Goal: Information Seeking & Learning: Learn about a topic

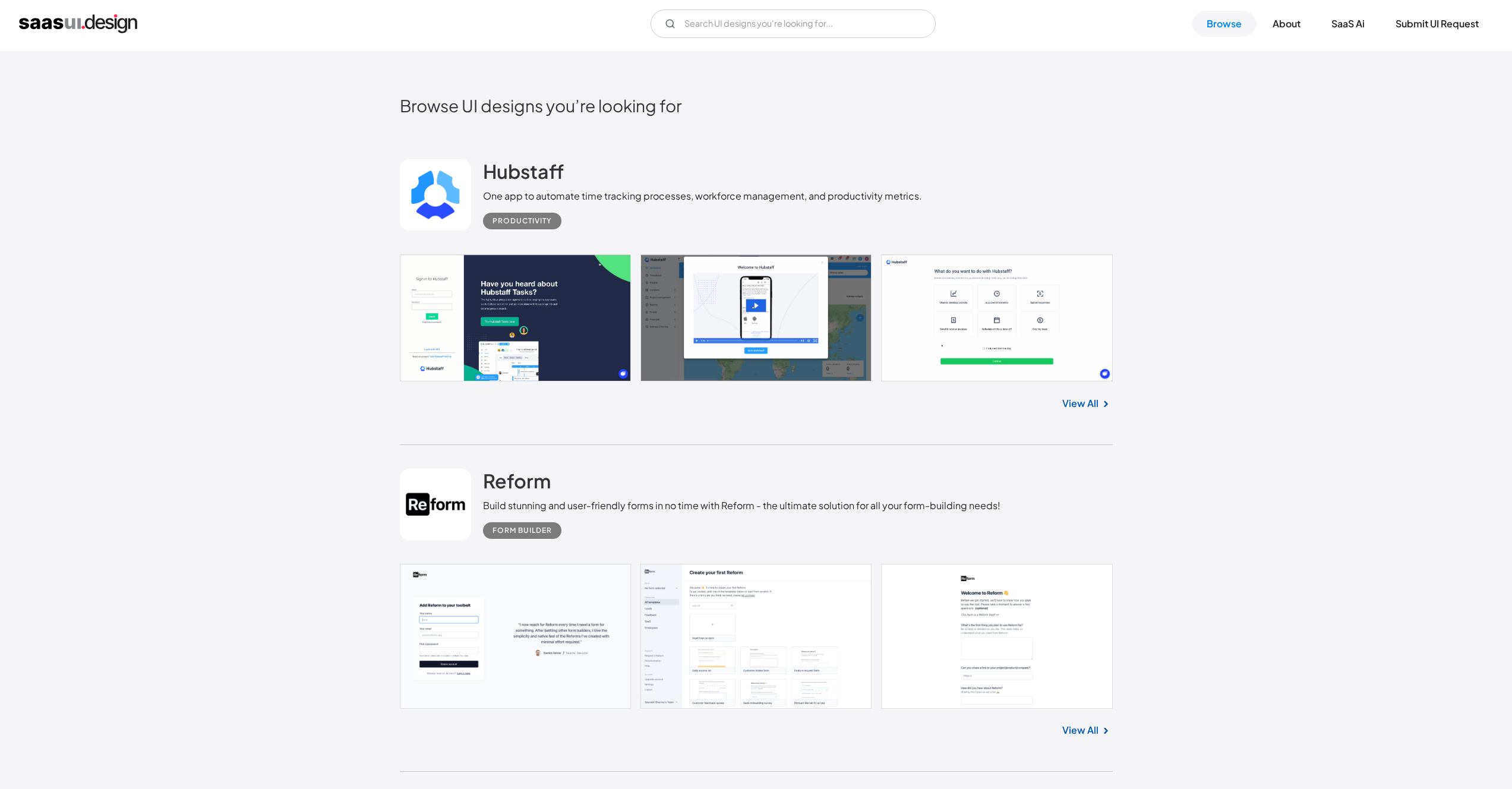
scroll to position [395, 0]
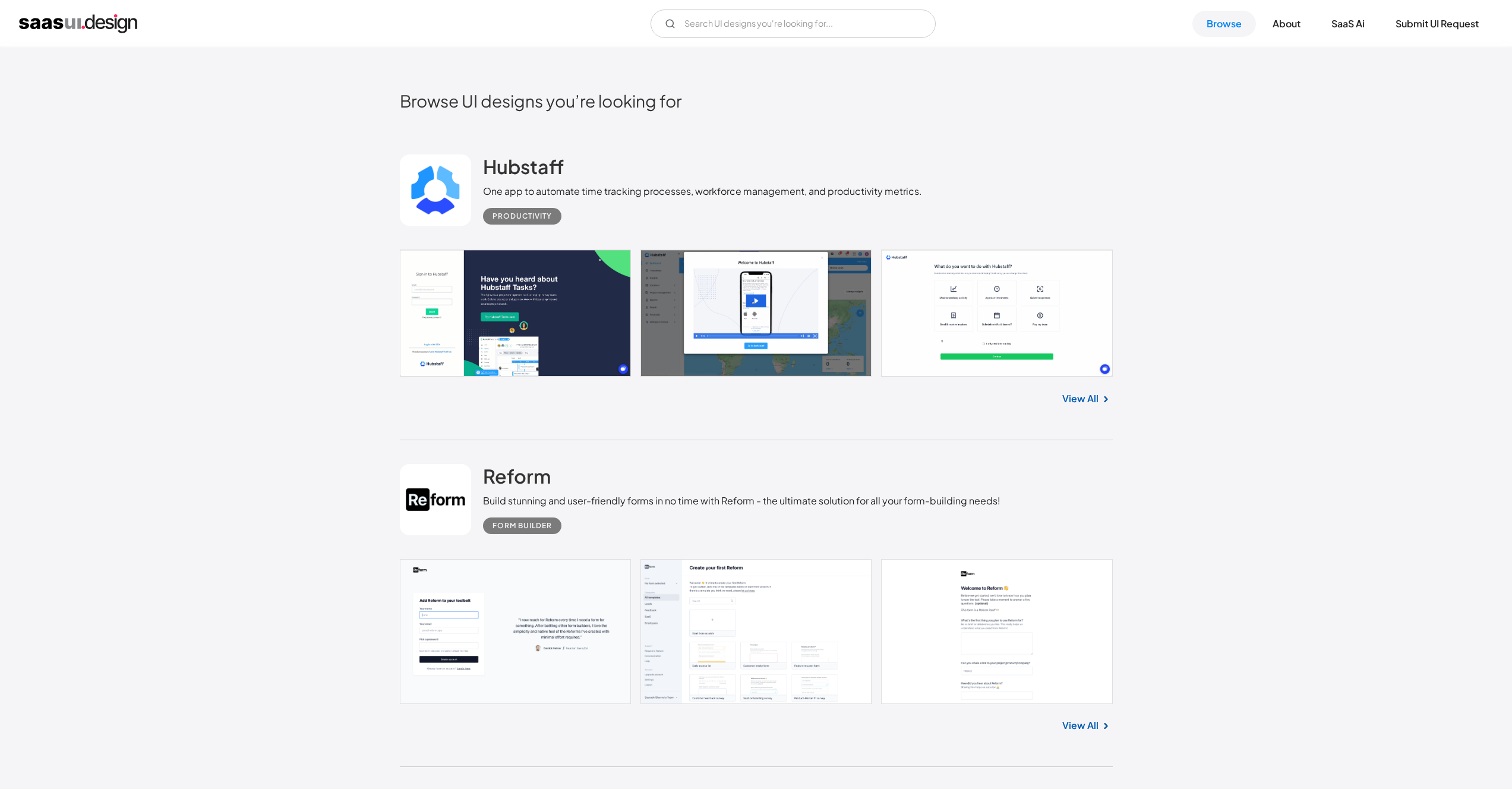
click at [555, 340] on link at bounding box center [756, 313] width 713 height 127
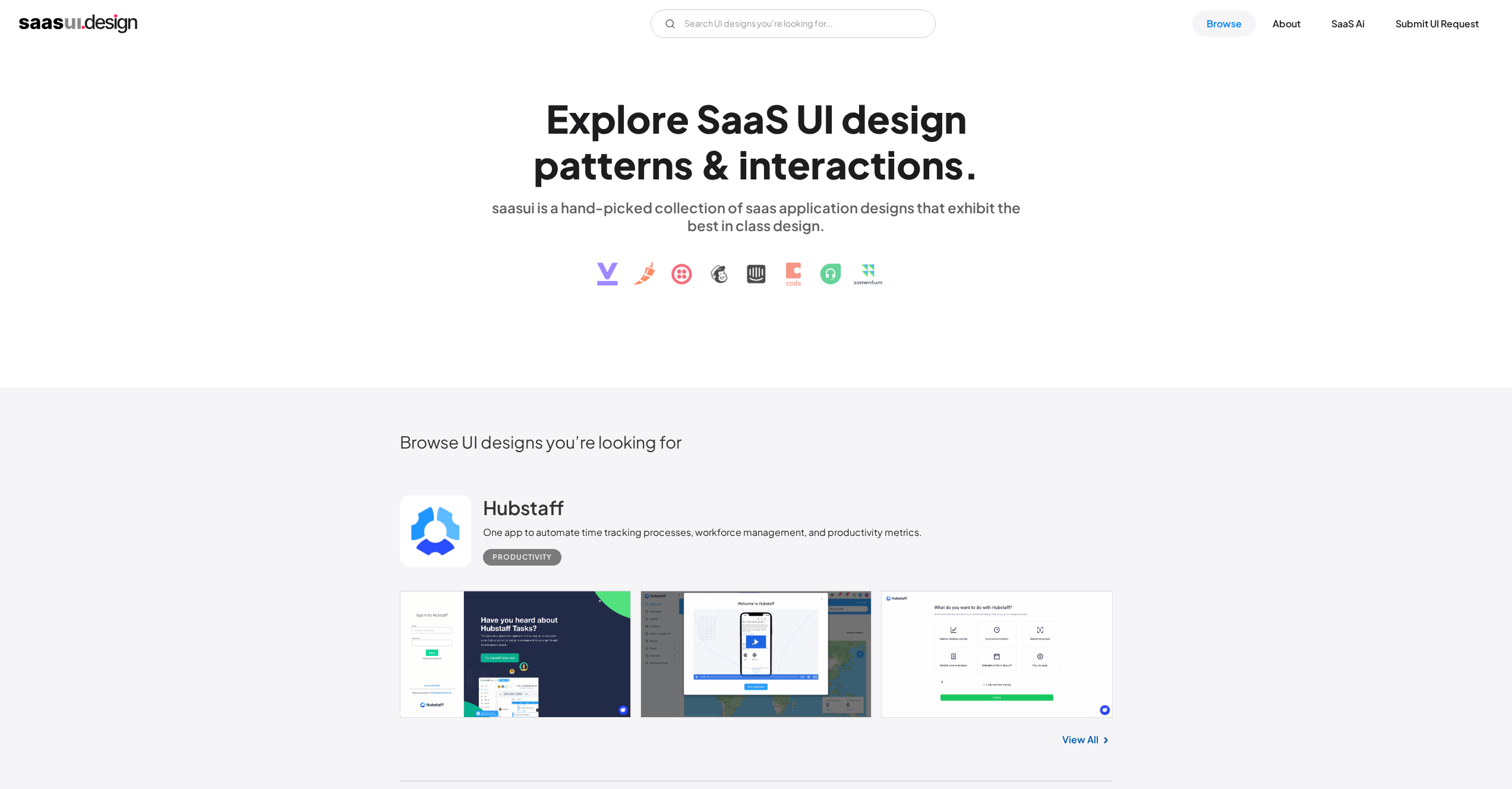
scroll to position [0, 0]
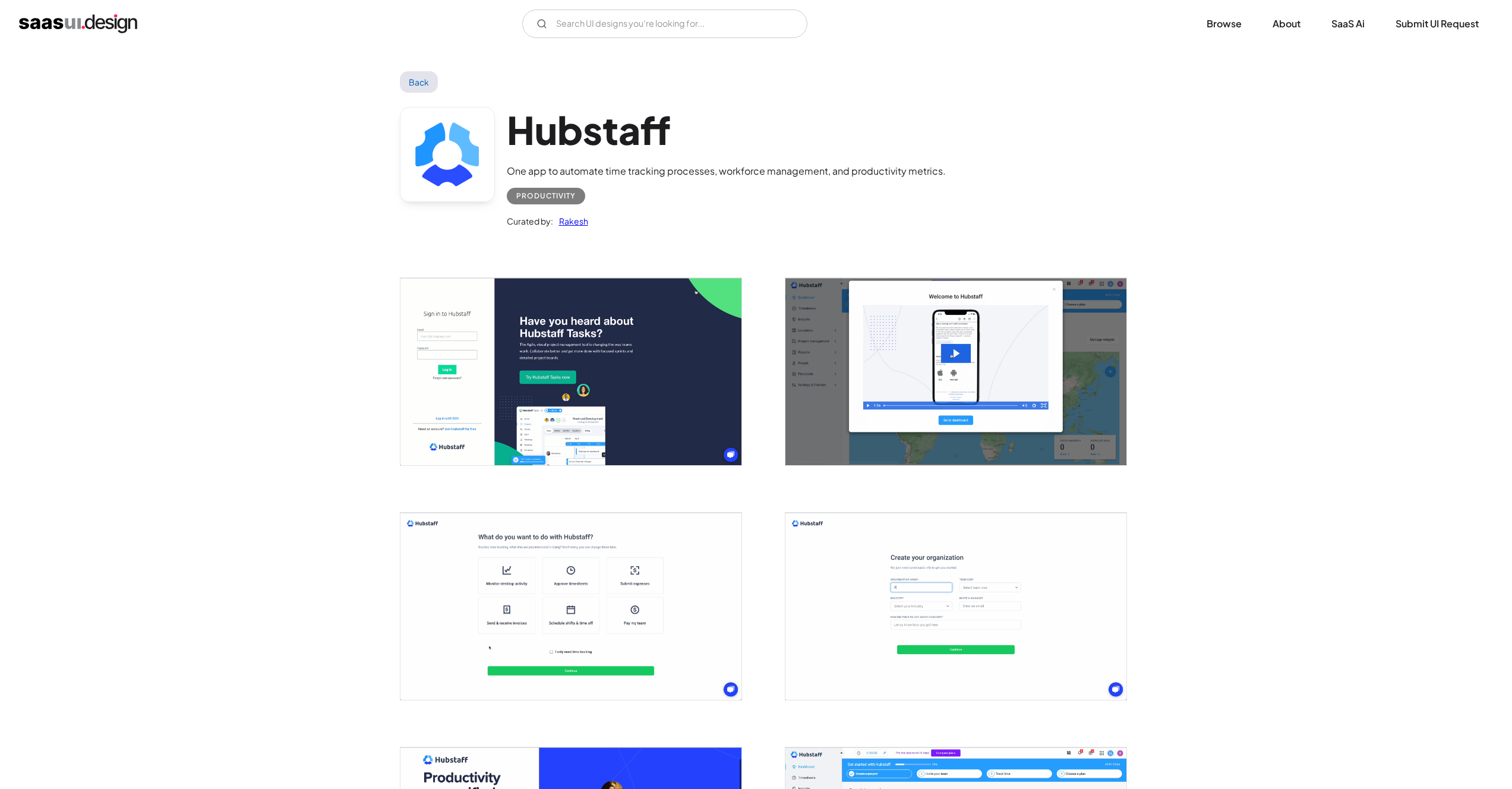
click at [410, 82] on link "Back" at bounding box center [419, 82] width 38 height 22
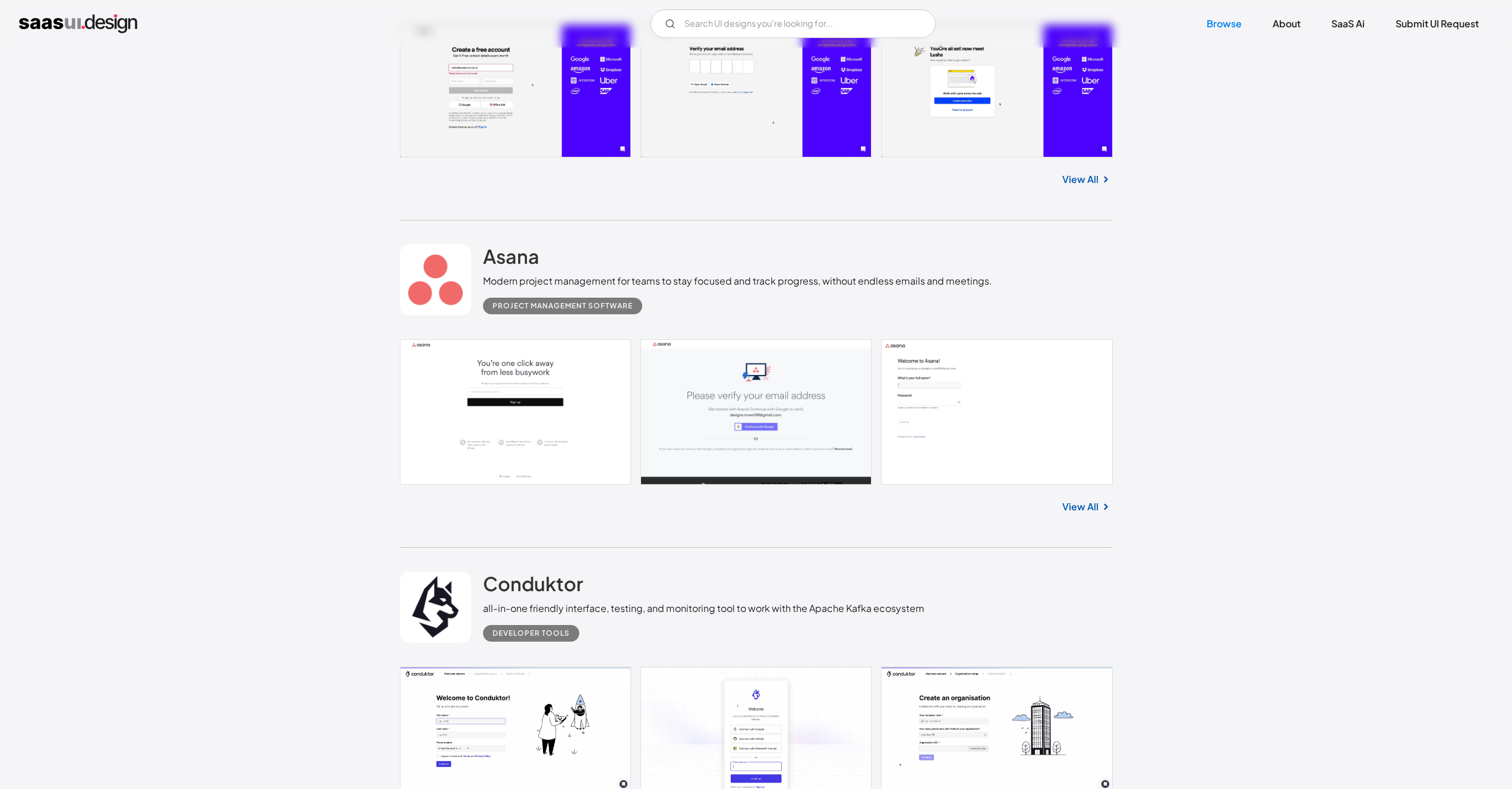
scroll to position [1256, 0]
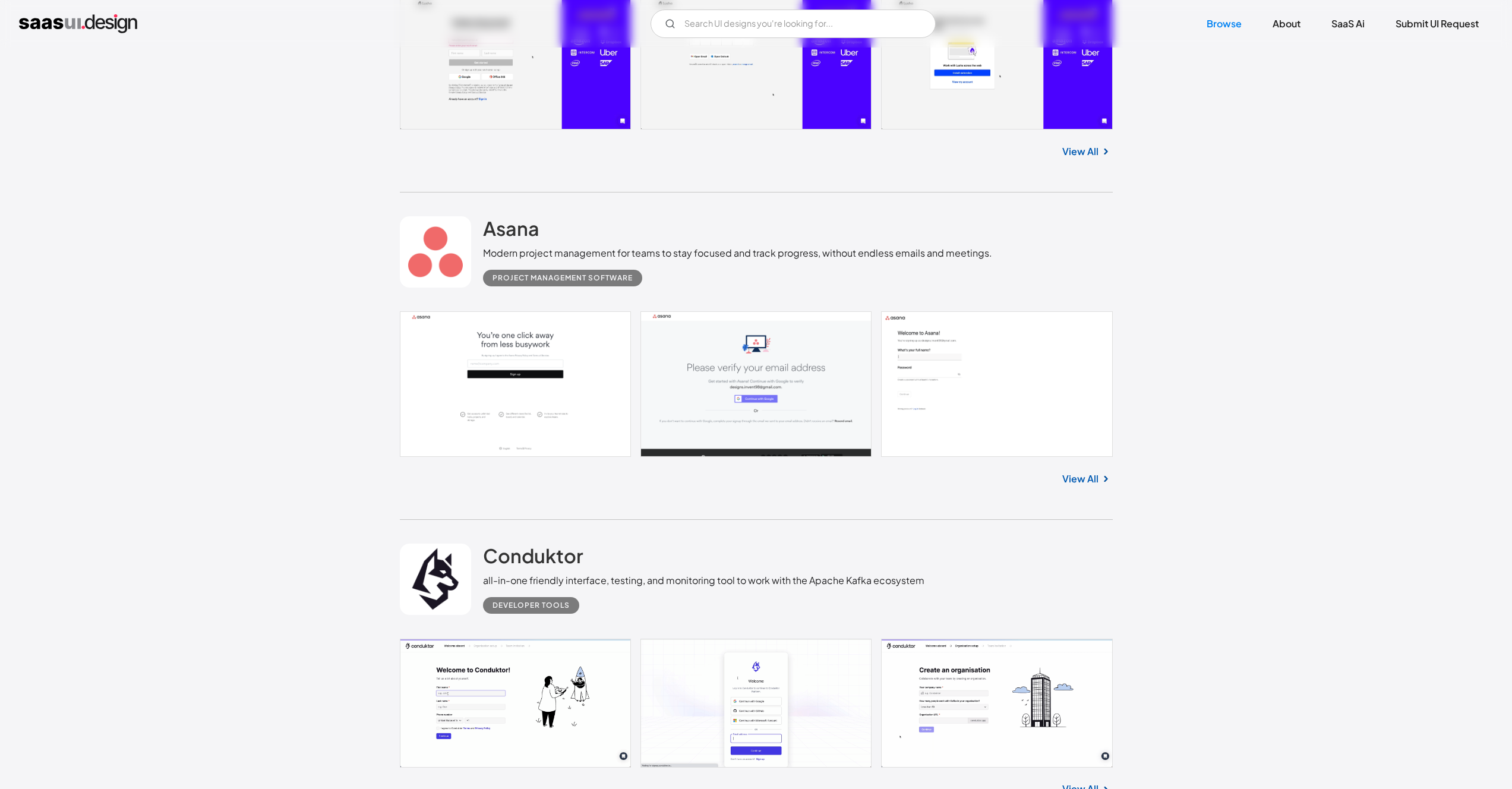
click at [542, 404] on link at bounding box center [756, 384] width 713 height 145
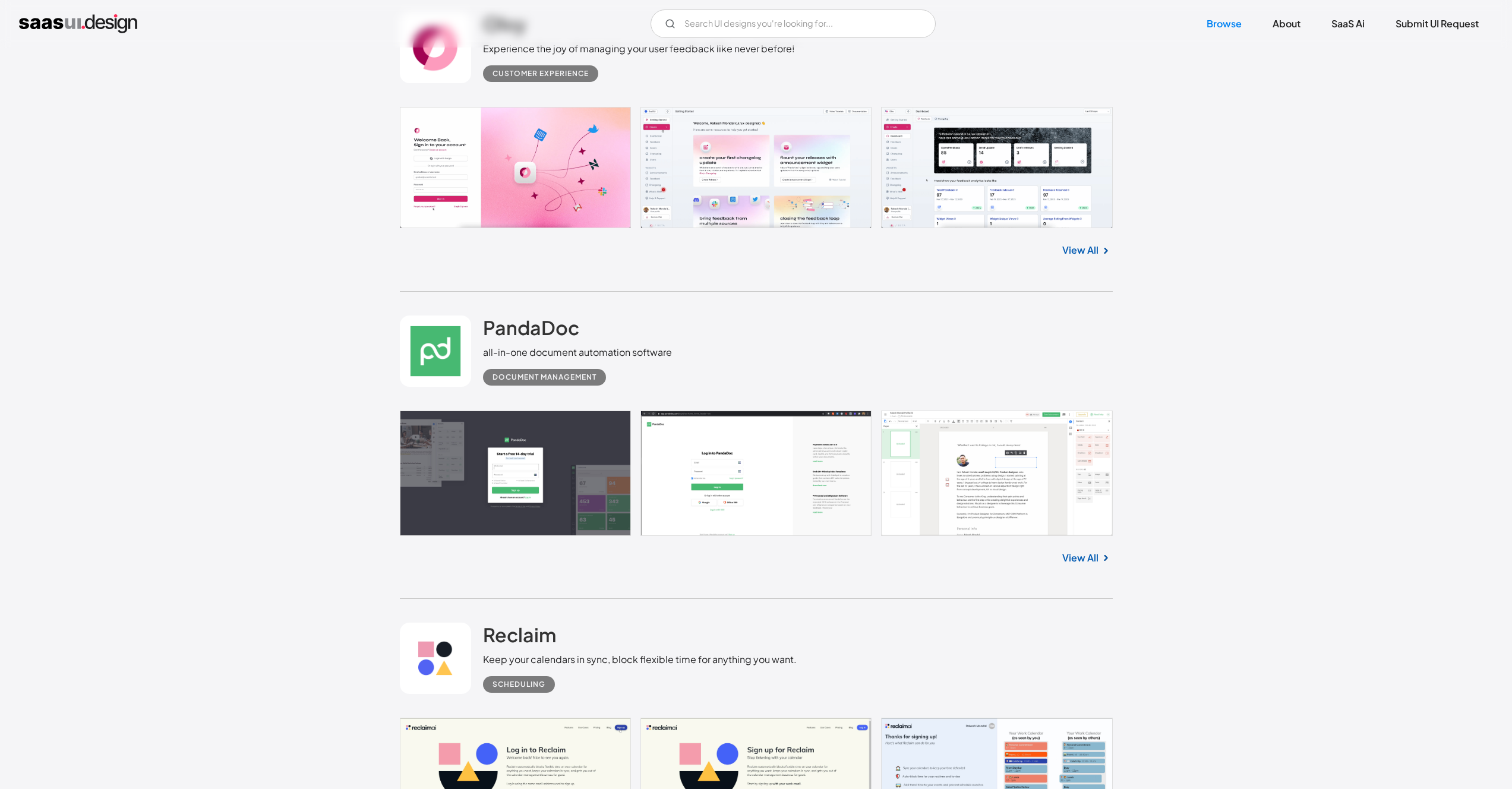
scroll to position [2571, 0]
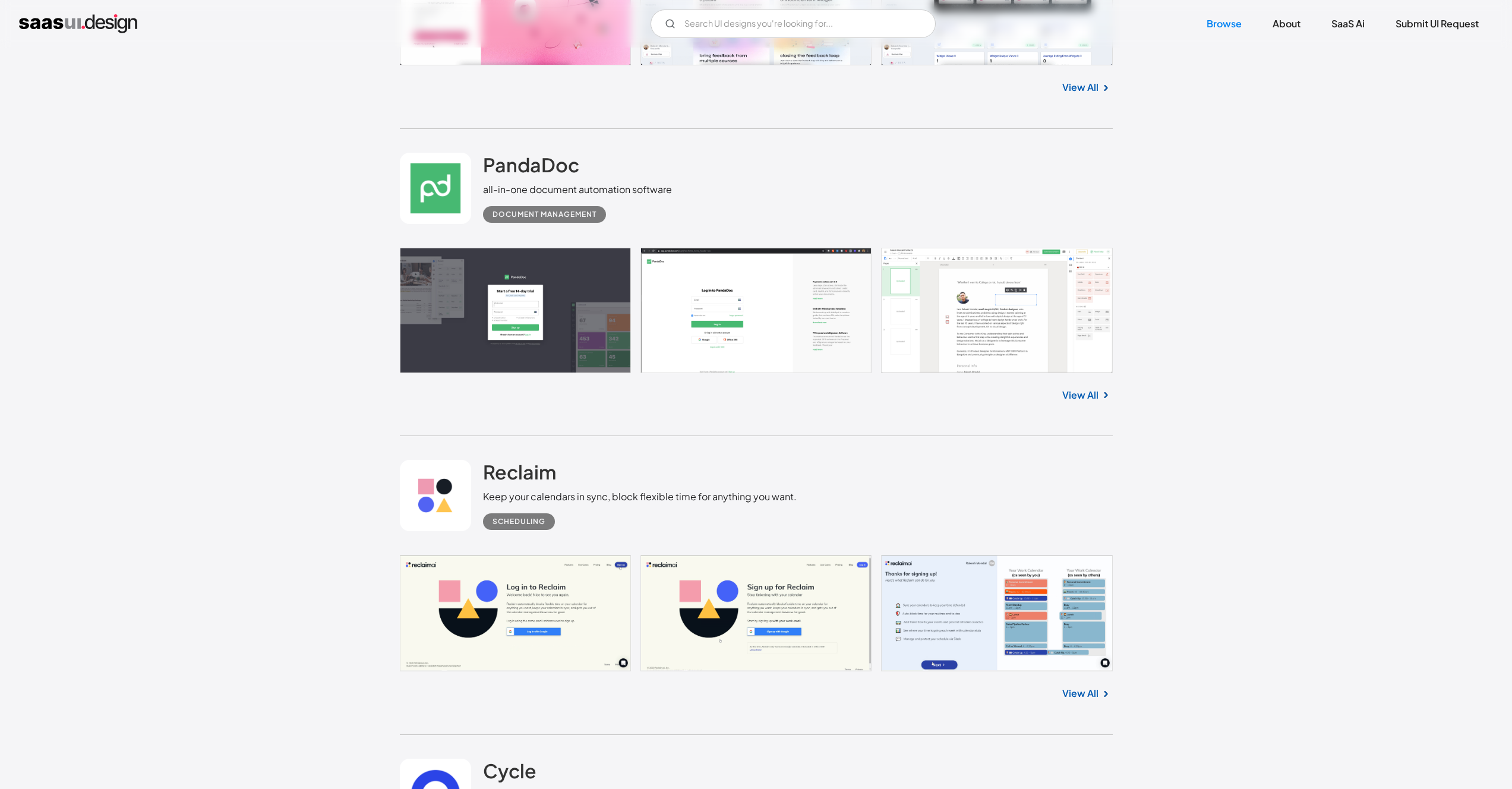
click at [1075, 686] on link "View All" at bounding box center [1081, 692] width 37 height 14
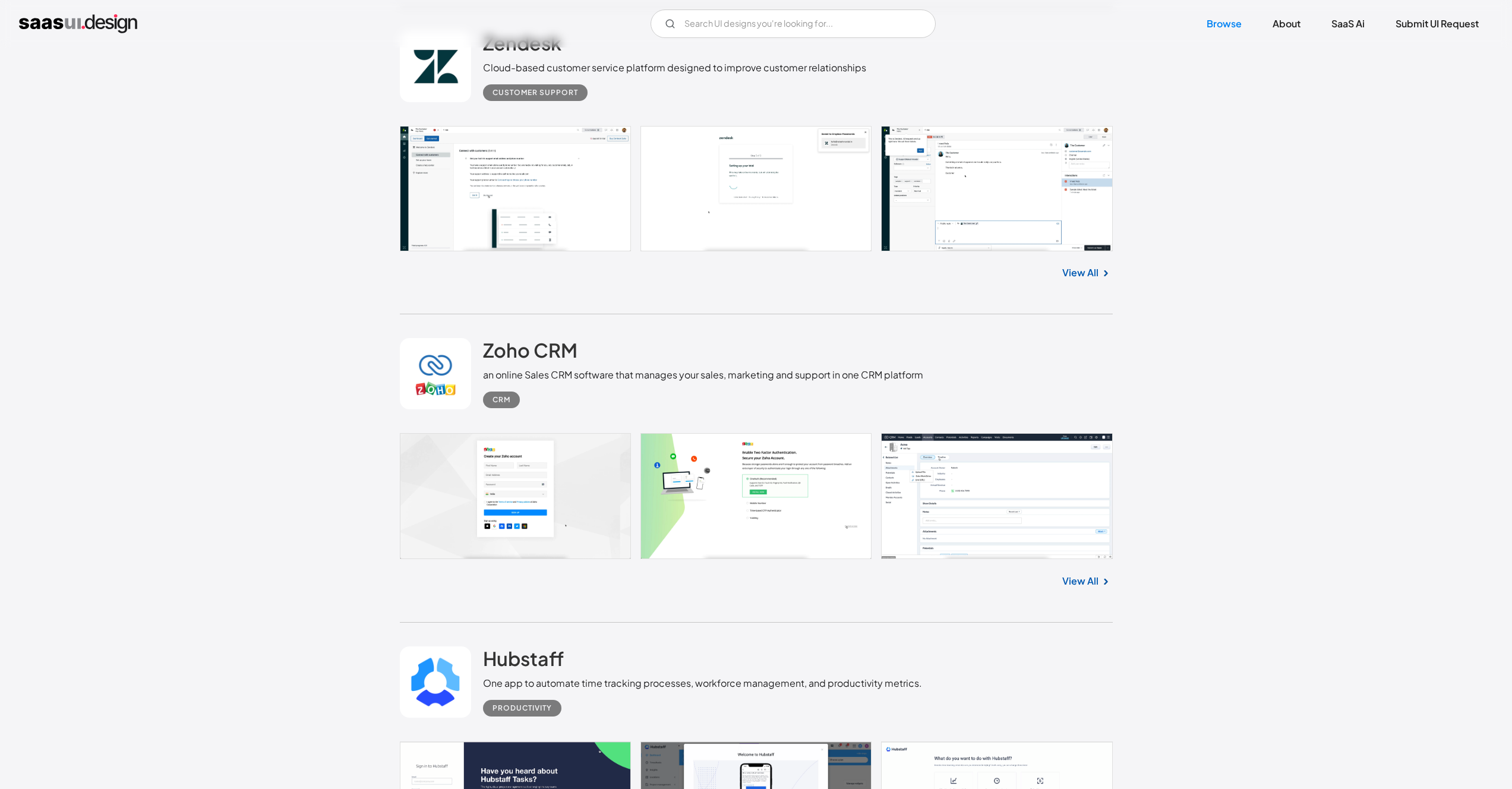
scroll to position [3624, 0]
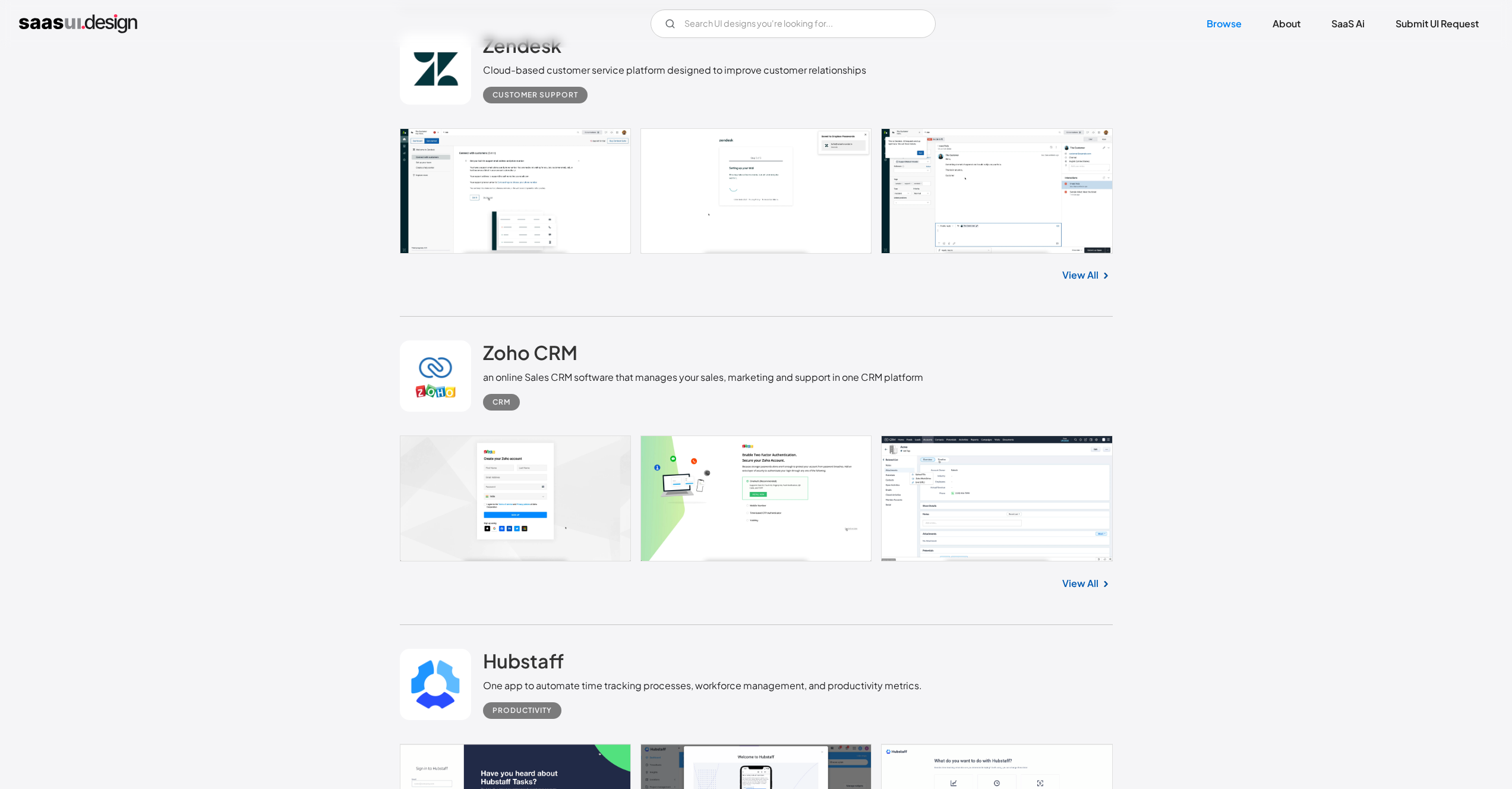
click at [1087, 273] on link "View All" at bounding box center [1081, 275] width 37 height 14
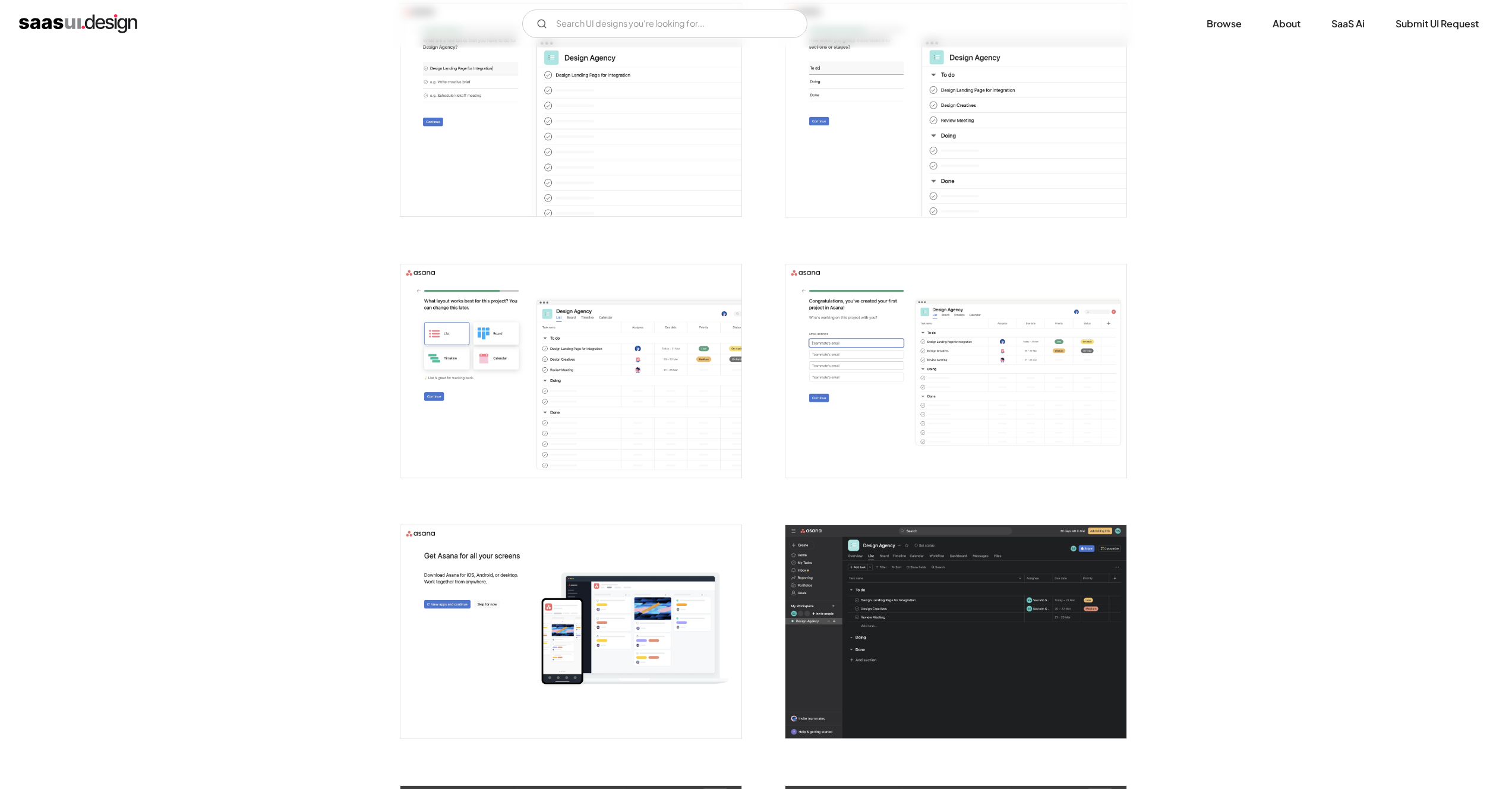
scroll to position [1015, 0]
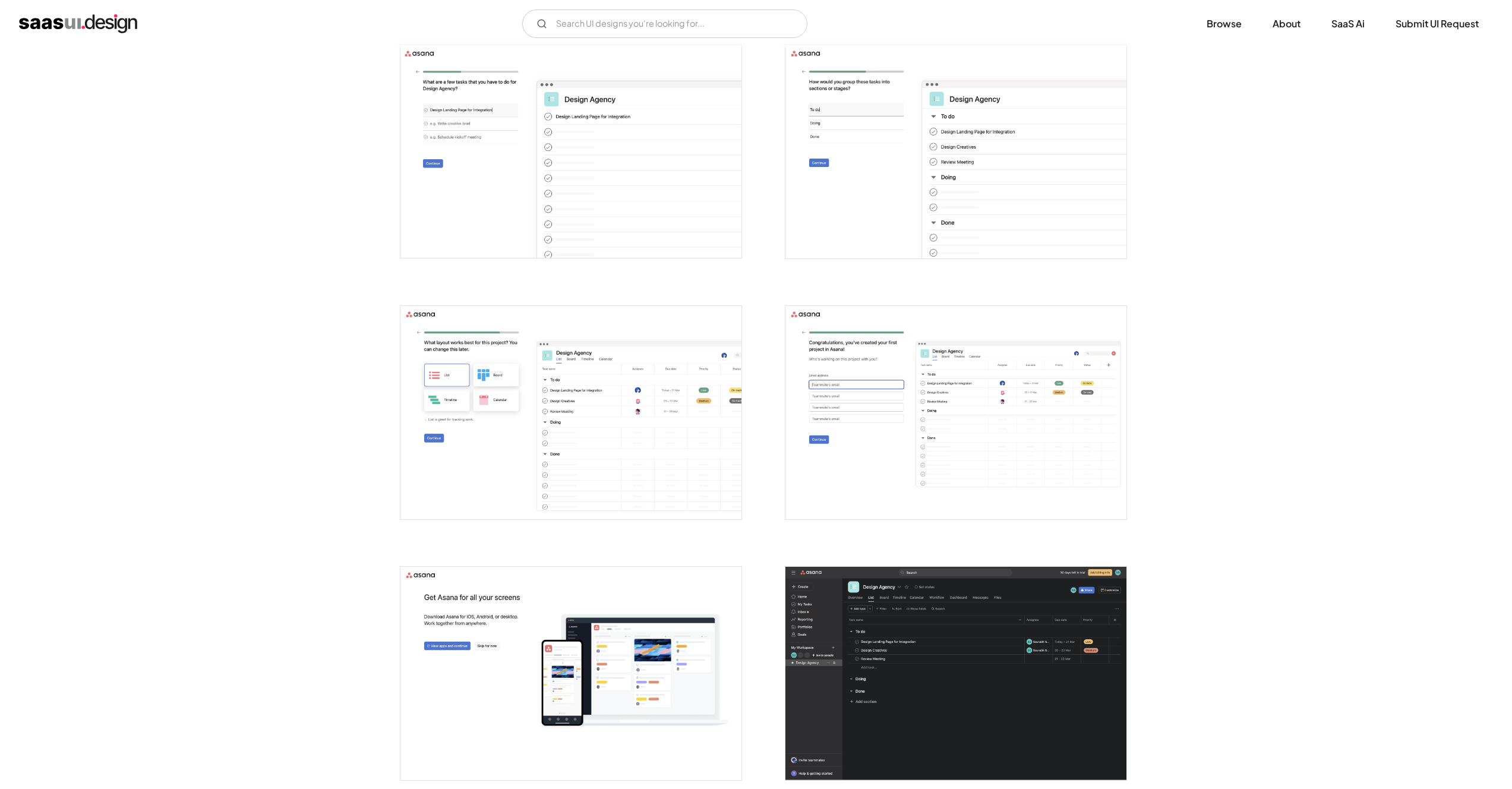
click at [925, 461] on img "open lightbox" at bounding box center [956, 413] width 341 height 213
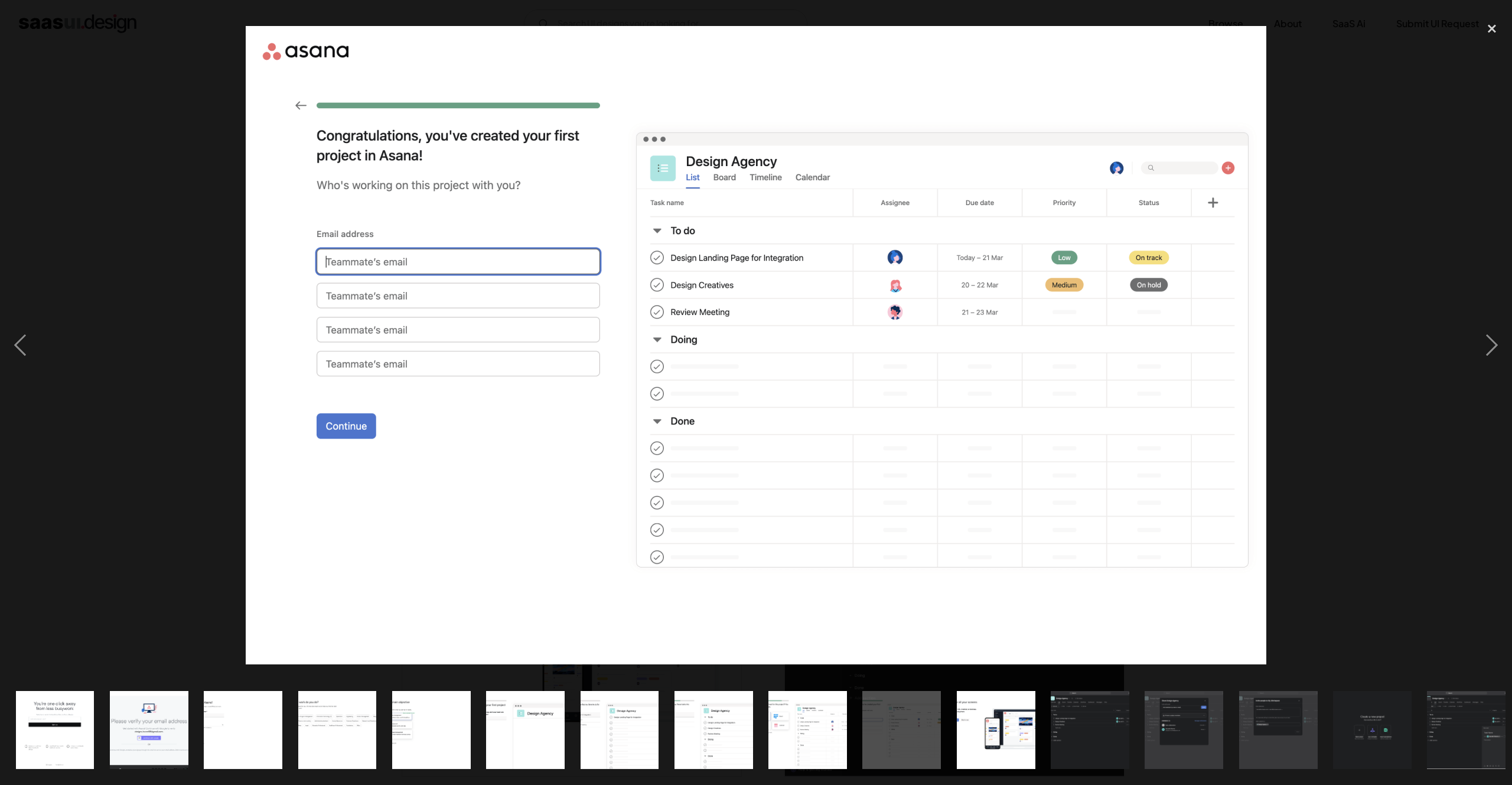
click at [1344, 412] on div at bounding box center [756, 345] width 1512 height 659
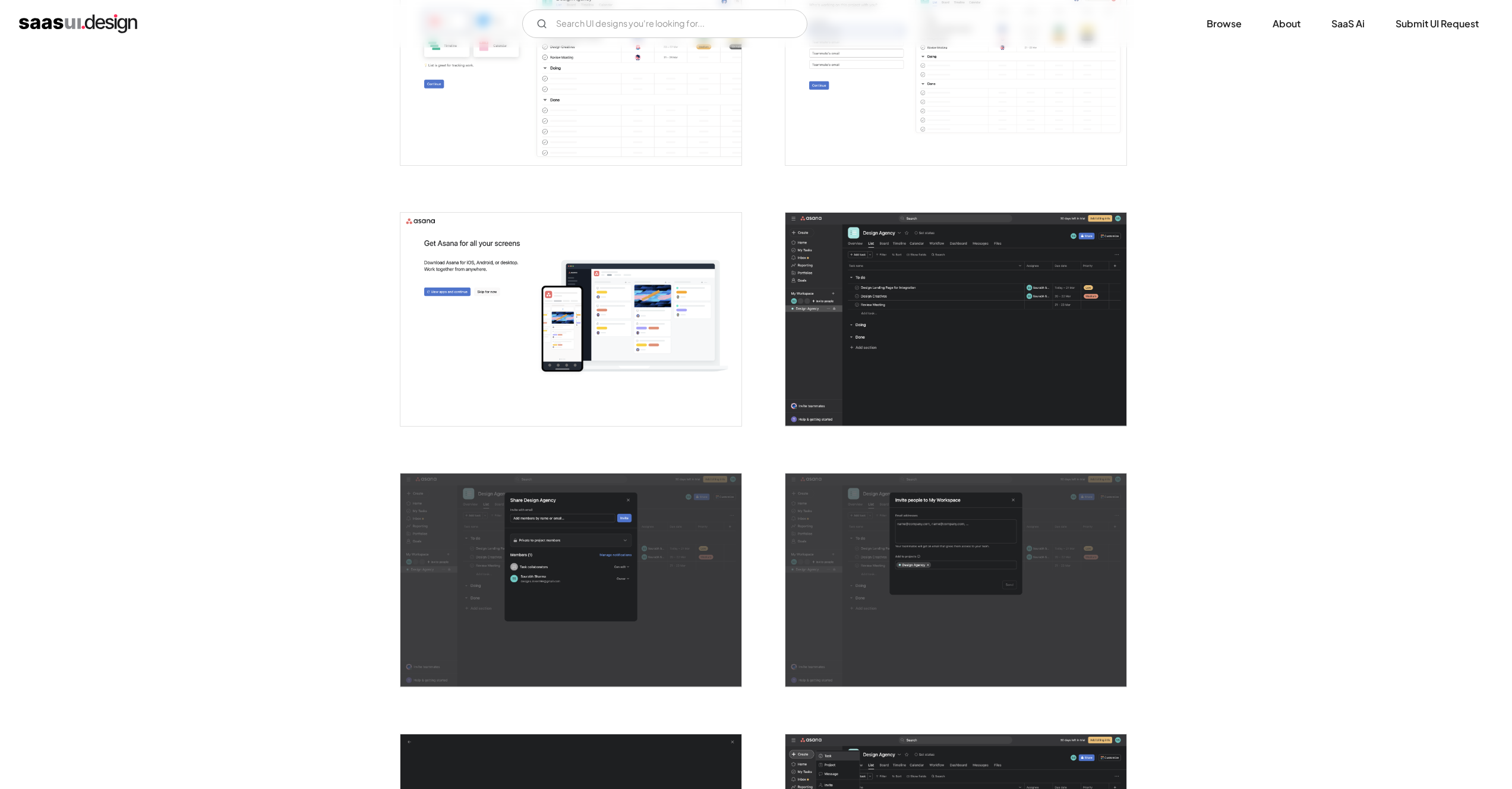
scroll to position [1372, 0]
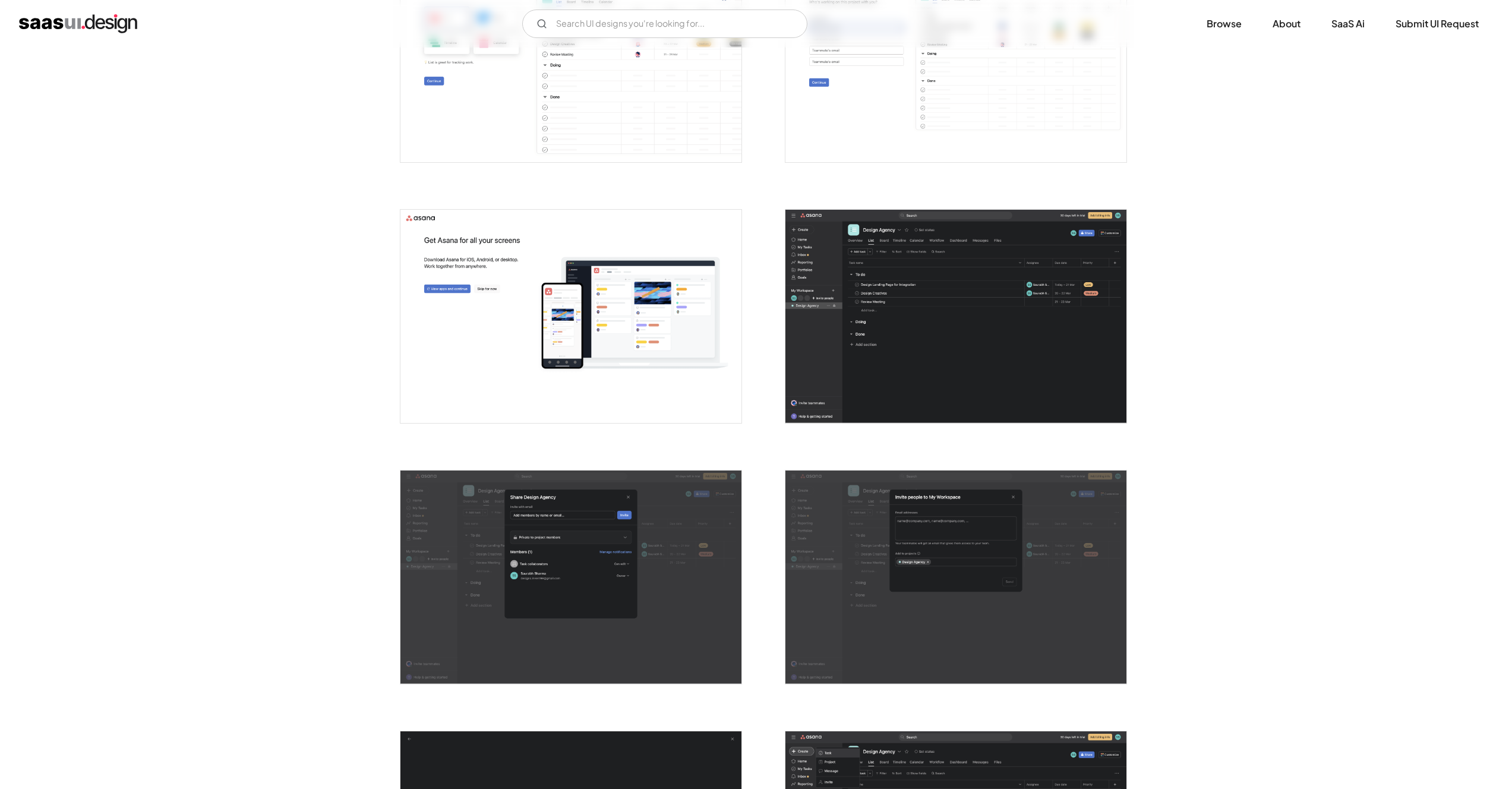
click at [1024, 349] on img "open lightbox" at bounding box center [956, 316] width 341 height 213
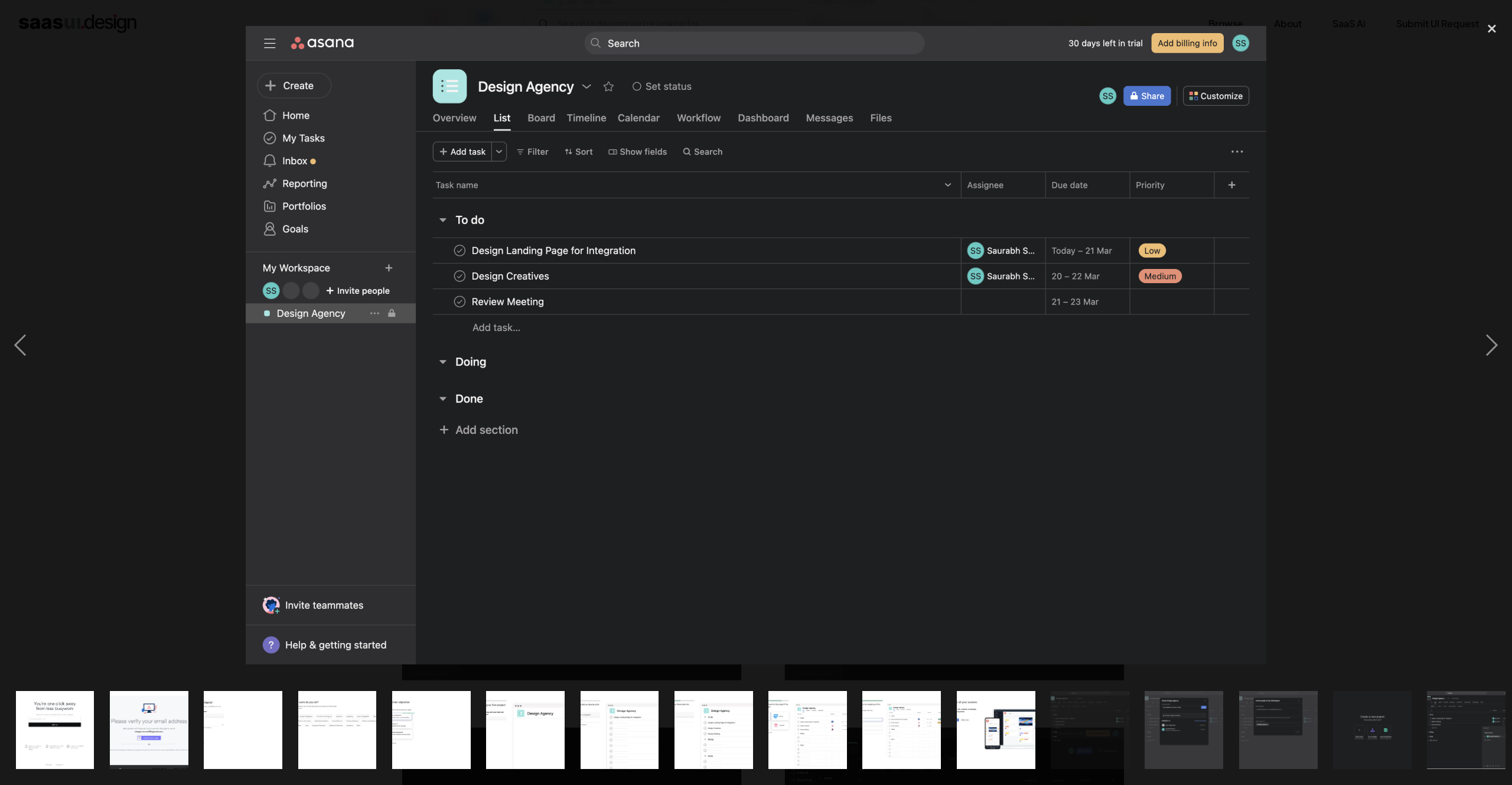
click at [1391, 498] on div at bounding box center [756, 345] width 1512 height 659
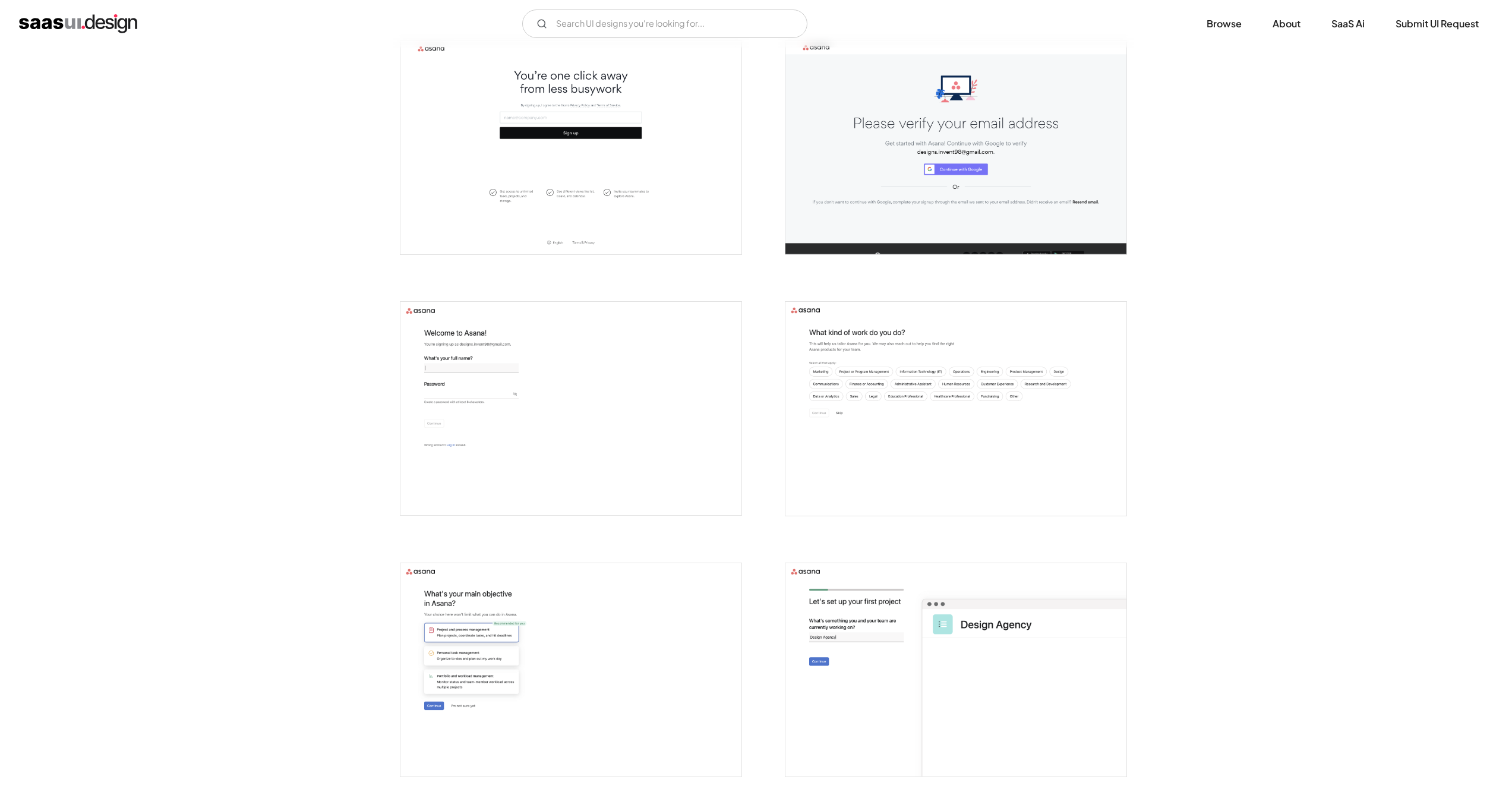
scroll to position [0, 0]
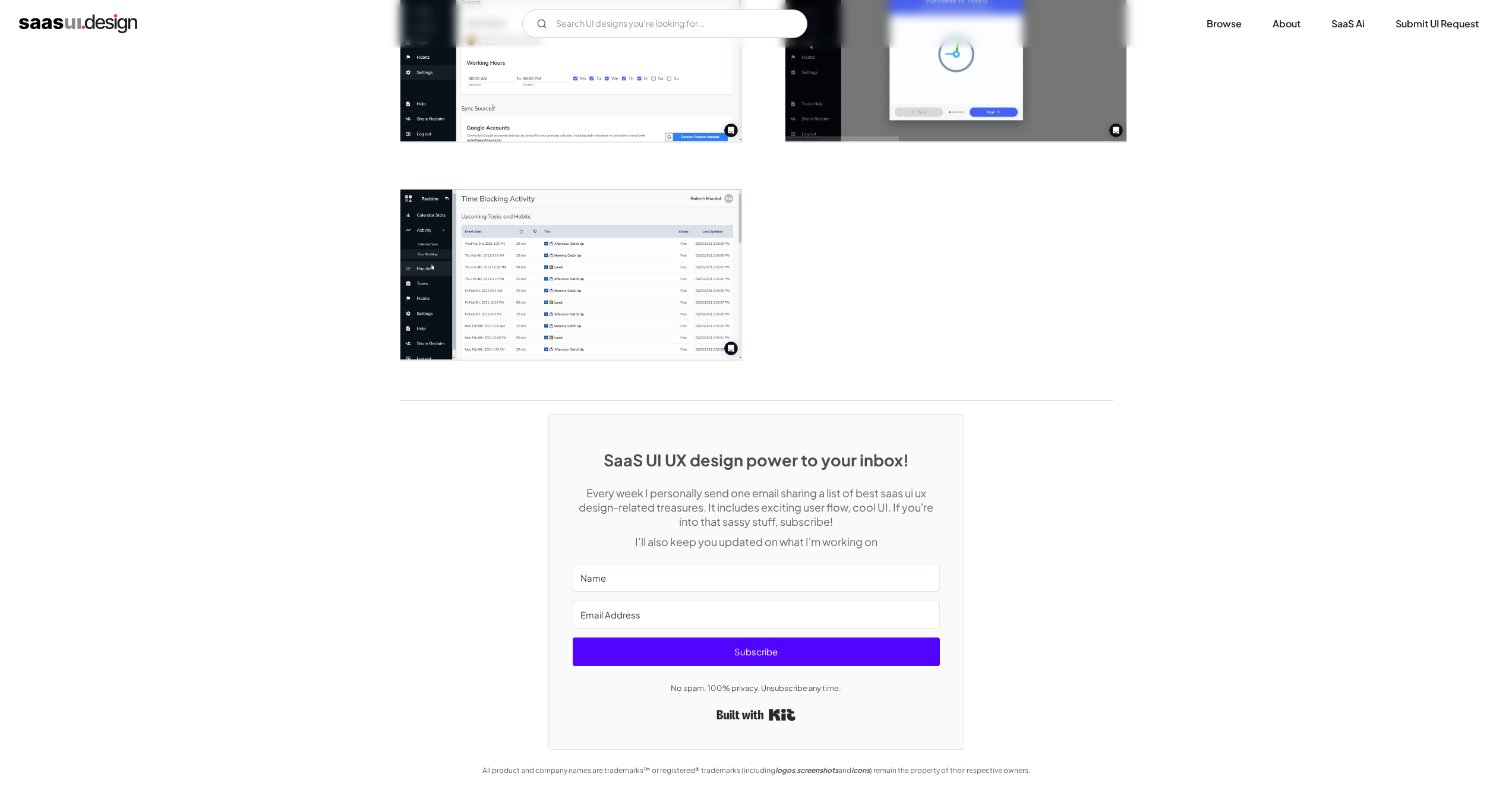
scroll to position [1835, 0]
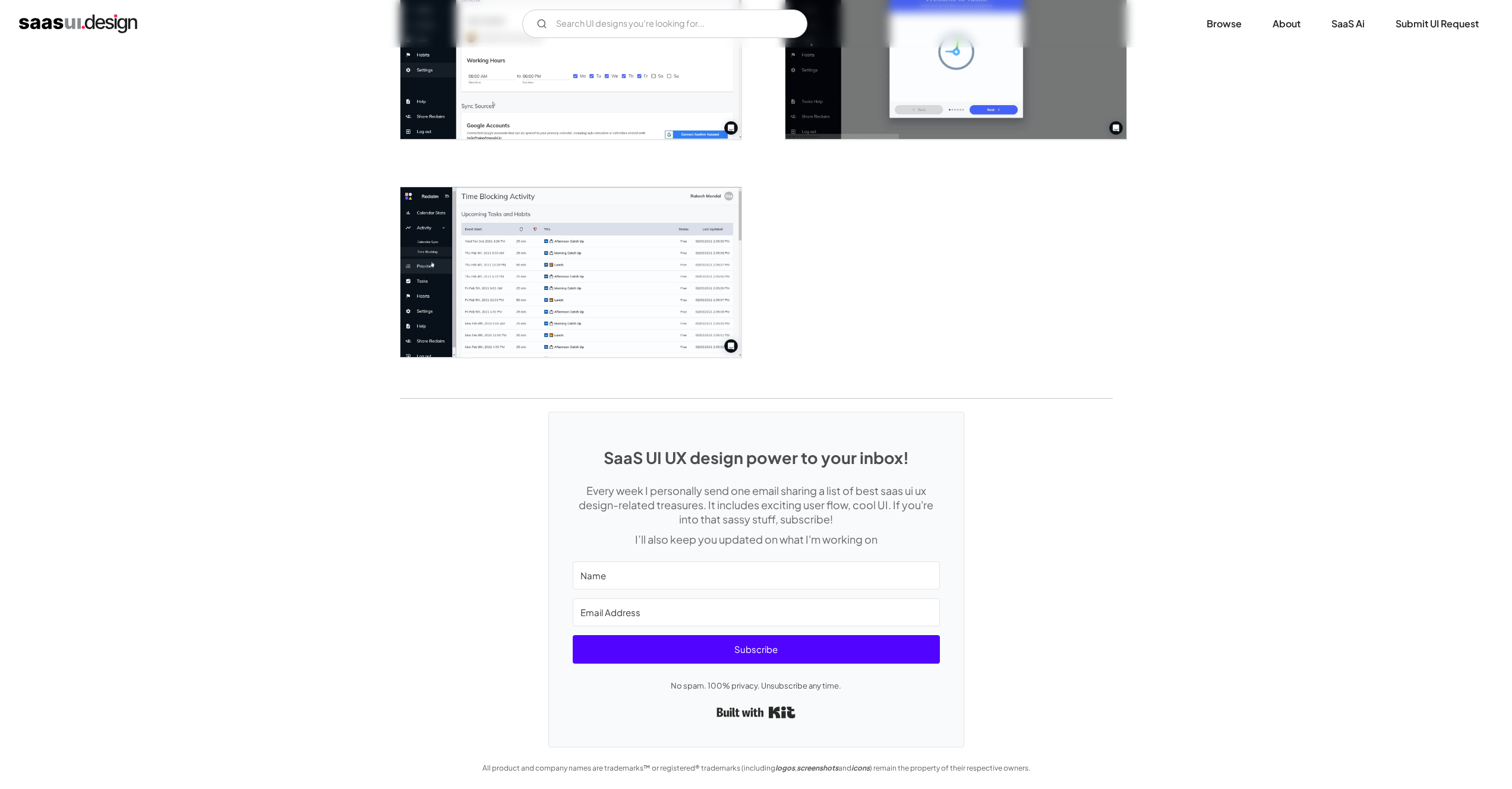
drag, startPoint x: 788, startPoint y: 484, endPoint x: 793, endPoint y: 429, distance: 55.2
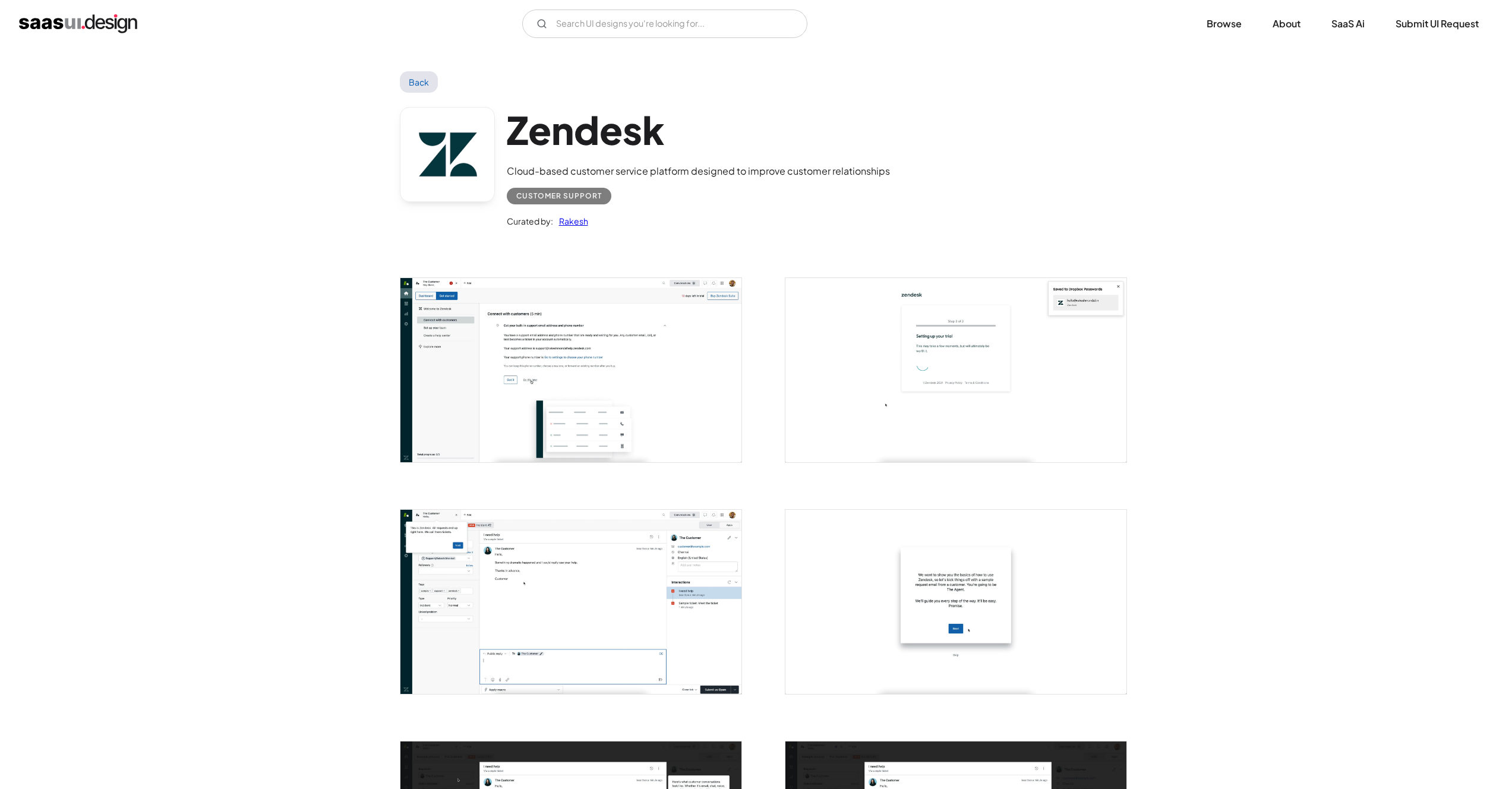
click at [635, 596] on img "open lightbox" at bounding box center [571, 601] width 341 height 184
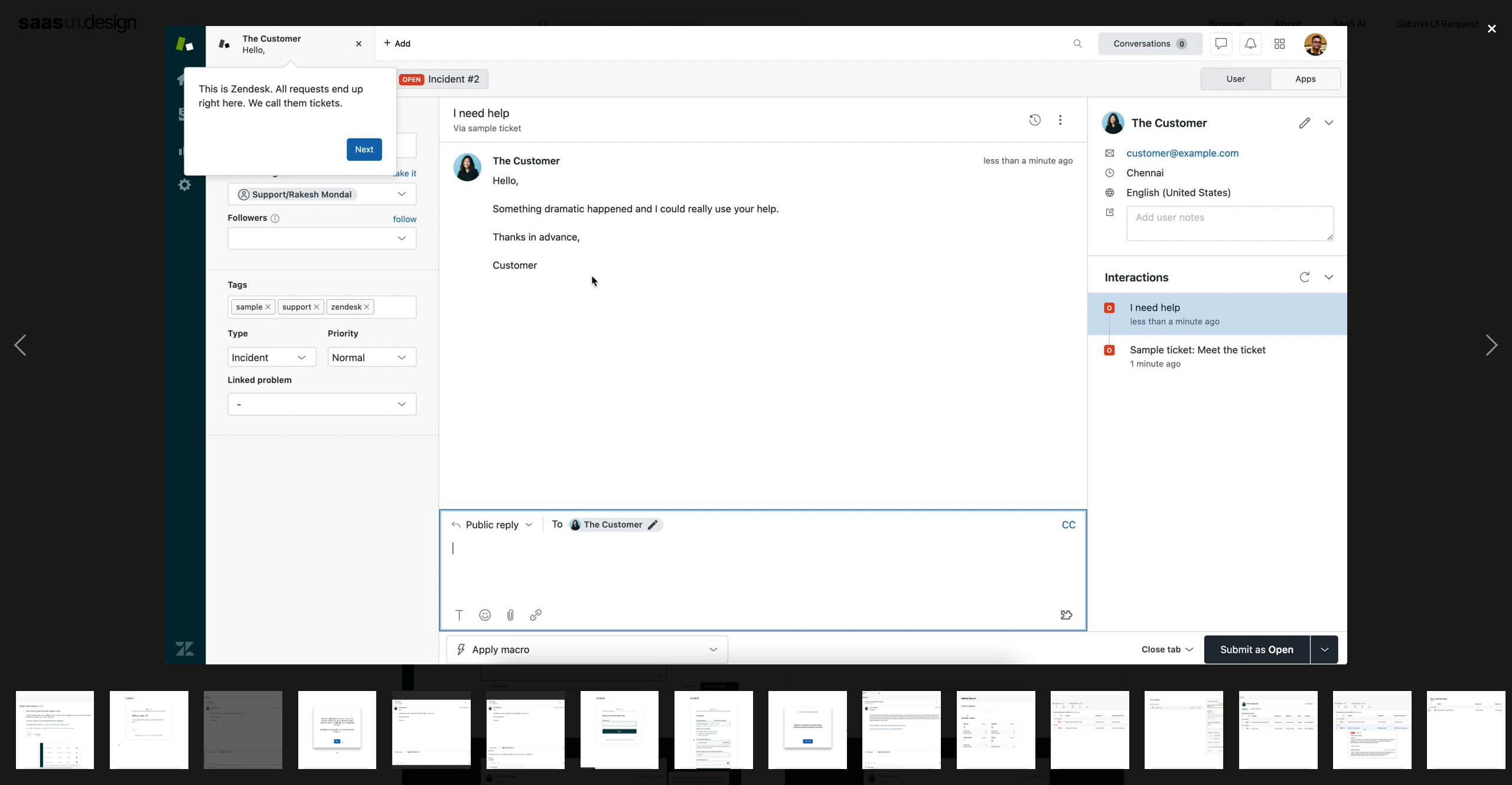
click at [1492, 25] on div "close lightbox" at bounding box center [1492, 28] width 41 height 26
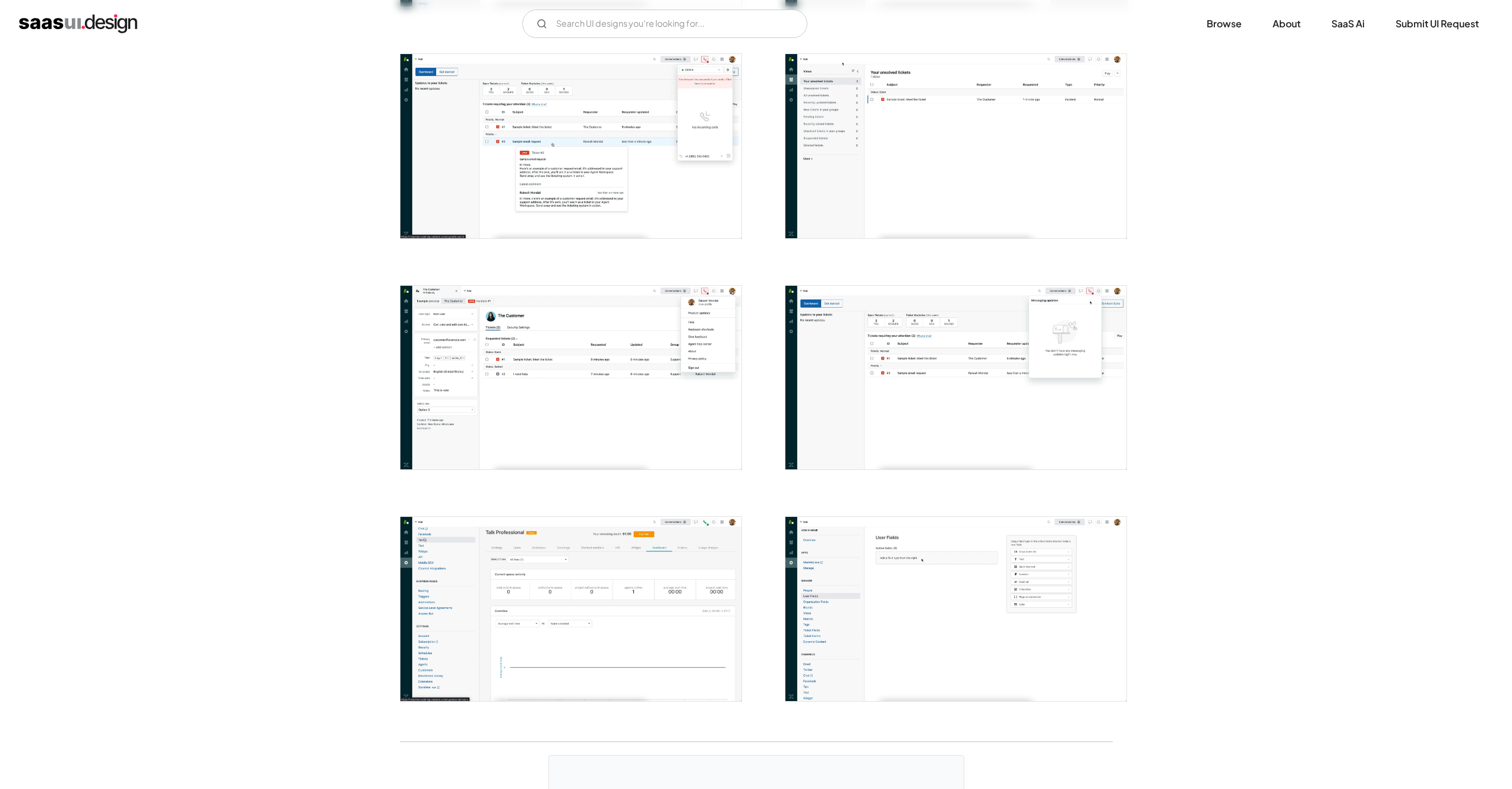
scroll to position [2187, 0]
